Goal: Transaction & Acquisition: Purchase product/service

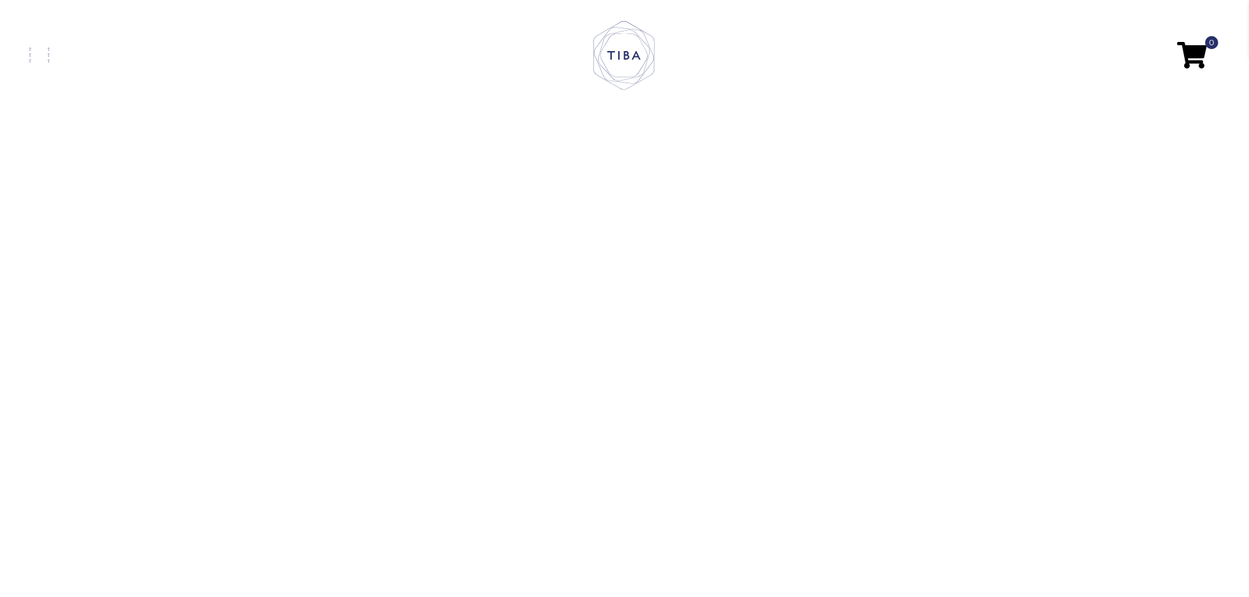
click at [48, 56] on span at bounding box center [39, 55] width 20 height 3
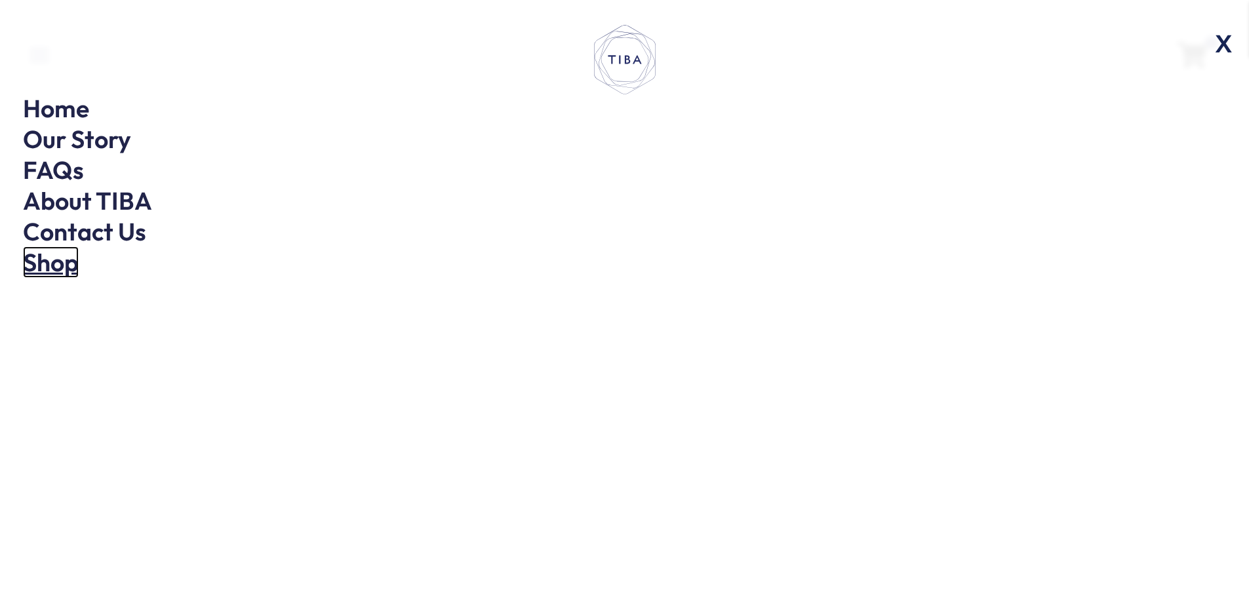
click at [44, 262] on link "Shop" at bounding box center [51, 261] width 56 height 31
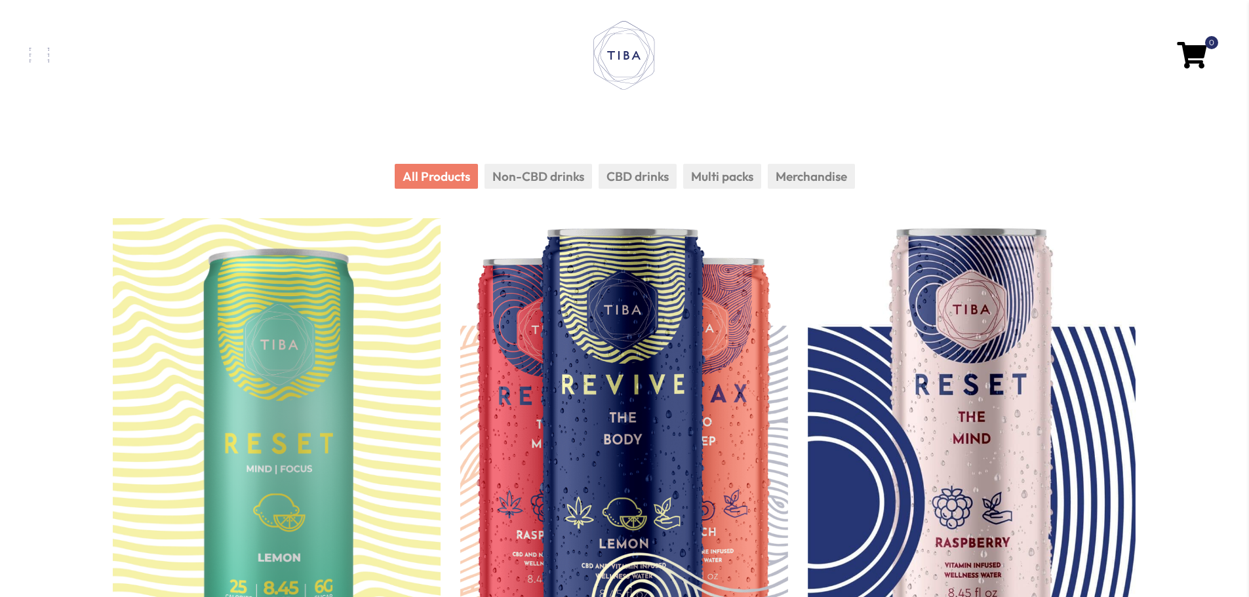
click at [52, 52] on link at bounding box center [227, 55] width 397 height 14
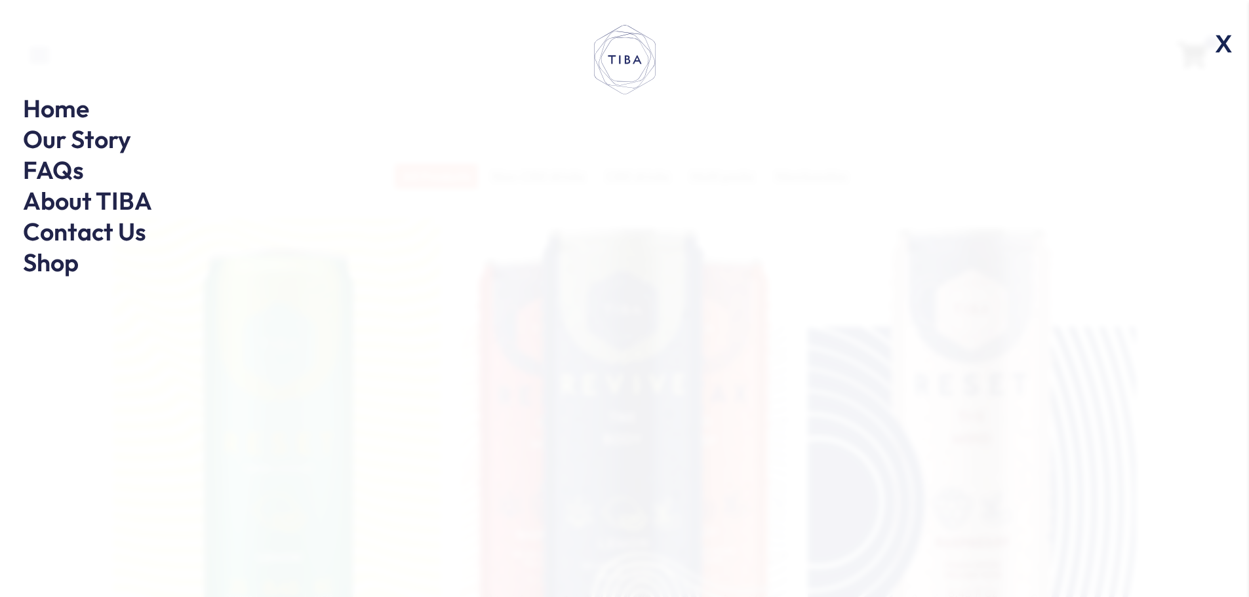
click at [637, 64] on icon at bounding box center [625, 59] width 66 height 73
click at [1221, 43] on span "X" at bounding box center [1224, 43] width 34 height 41
